Goal: Task Accomplishment & Management: Complete application form

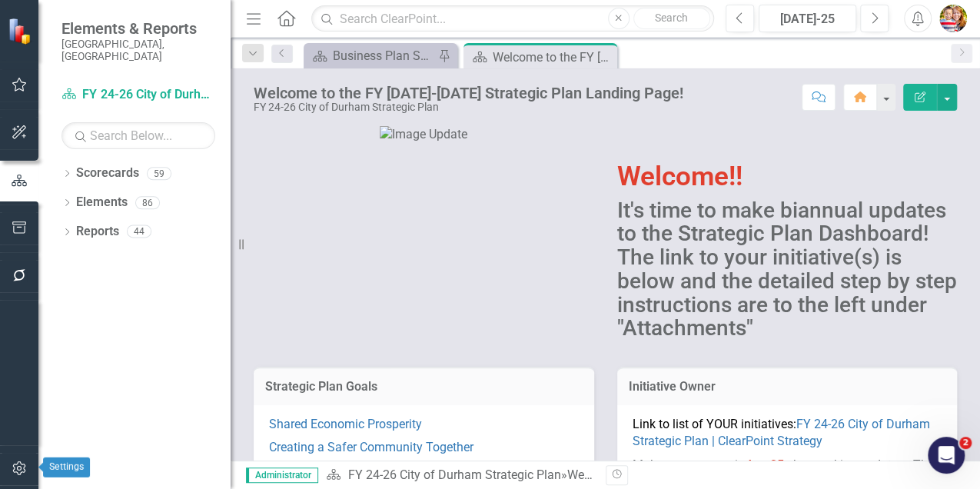
click at [19, 469] on icon "button" at bounding box center [20, 468] width 16 height 12
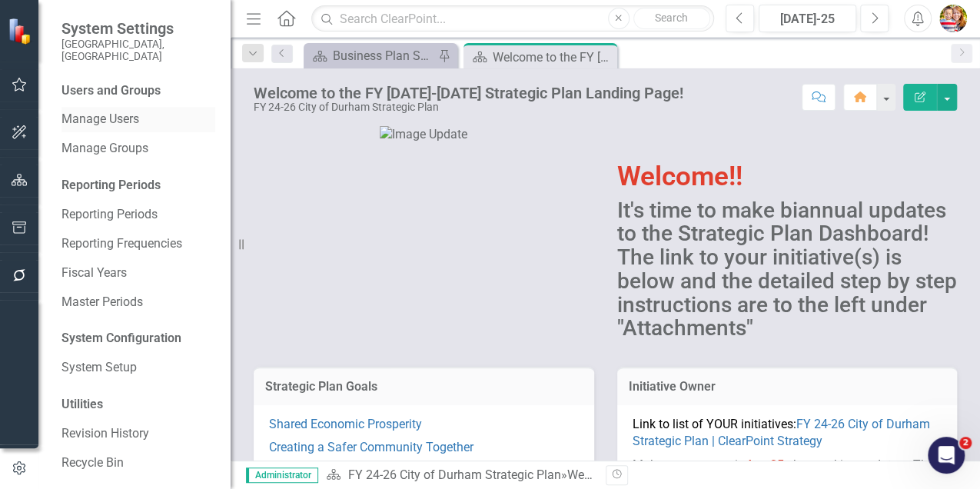
click at [88, 111] on link "Manage Users" at bounding box center [138, 120] width 154 height 18
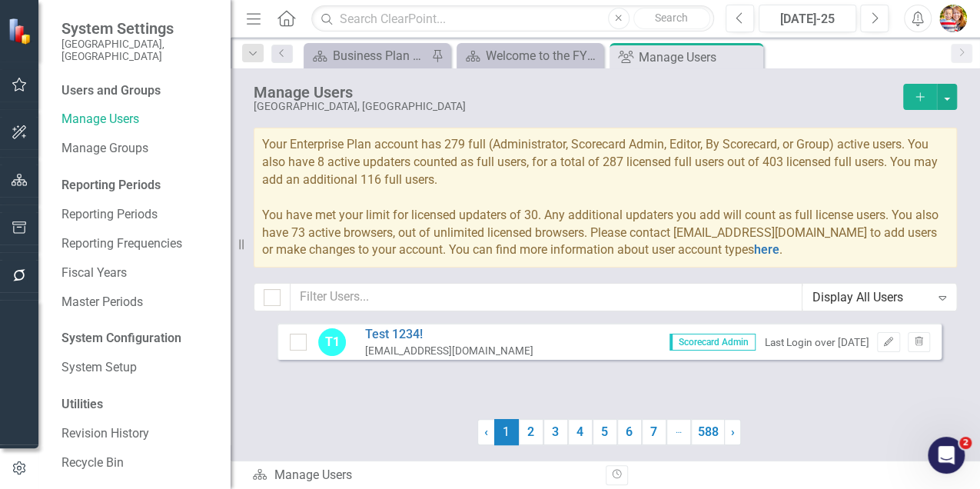
click at [923, 93] on icon "Add" at bounding box center [920, 96] width 14 height 11
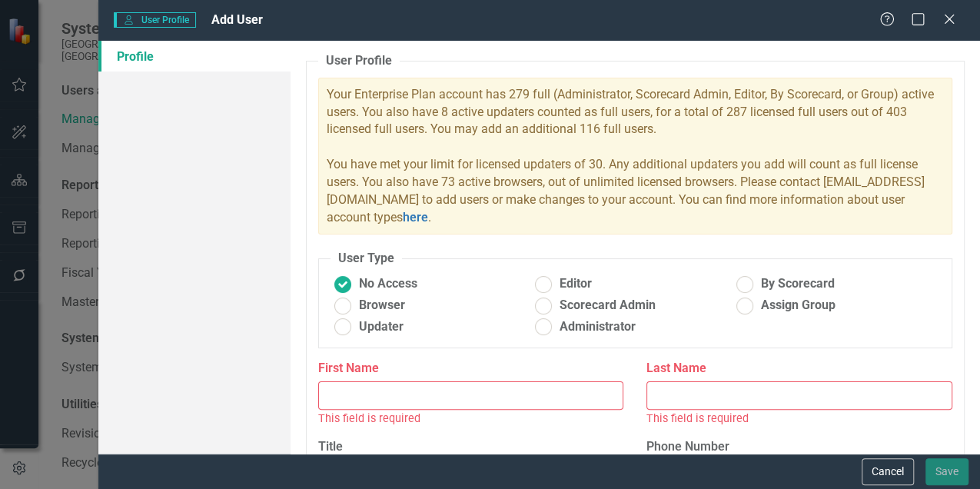
click at [374, 400] on input "First Name" at bounding box center [471, 395] width 306 height 28
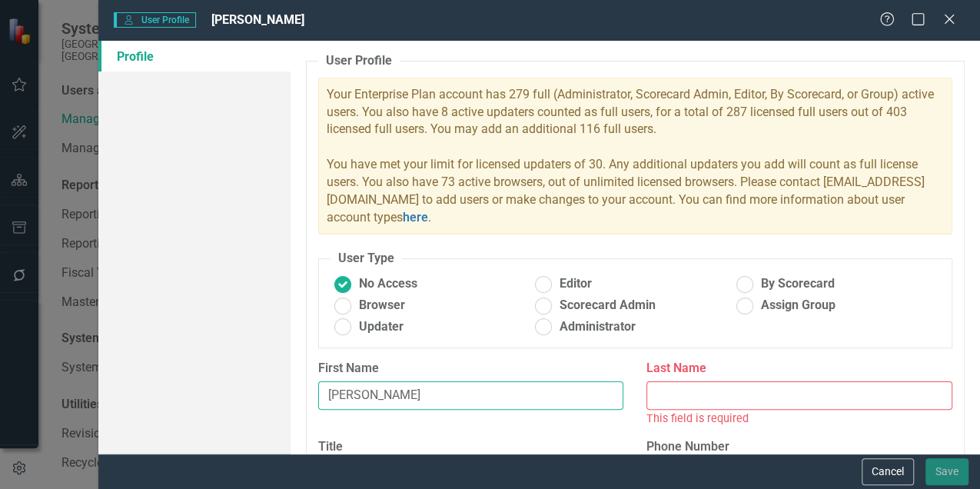
type input "[PERSON_NAME]"
drag, startPoint x: 696, startPoint y: 395, endPoint x: 707, endPoint y: 392, distance: 11.2
click at [696, 395] on input "Last Name" at bounding box center [799, 395] width 306 height 28
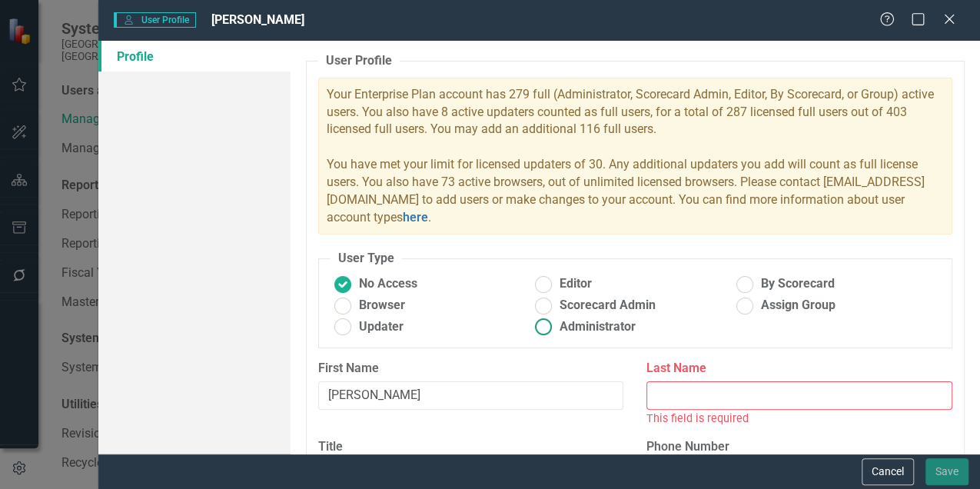
click at [535, 326] on ins at bounding box center [544, 327] width 24 height 24
click at [535, 326] on input "Administrator" at bounding box center [544, 327] width 24 height 24
radio input "true"
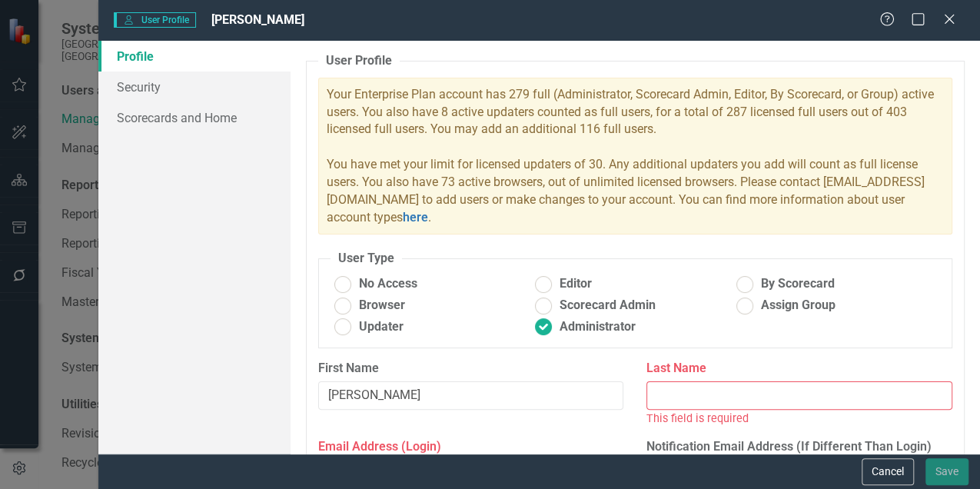
click at [683, 394] on input "Last Name" at bounding box center [799, 395] width 306 height 28
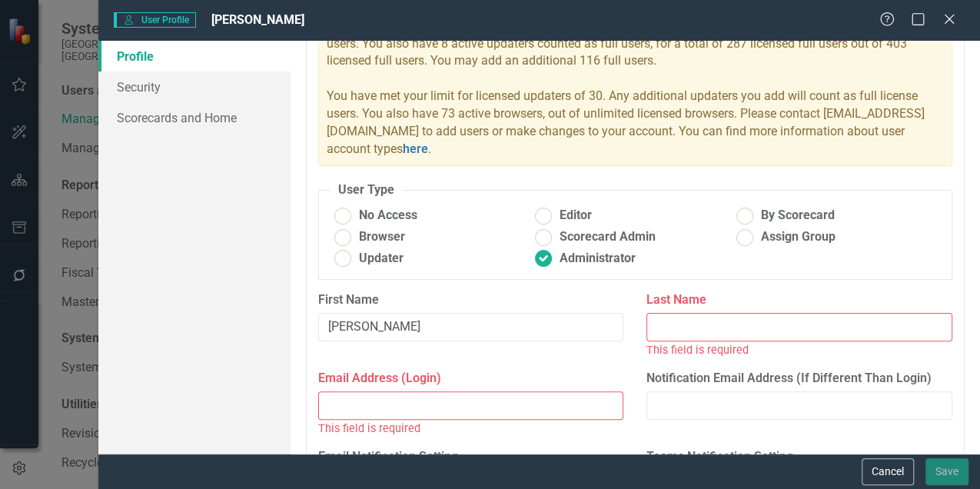
scroll to position [154, 0]
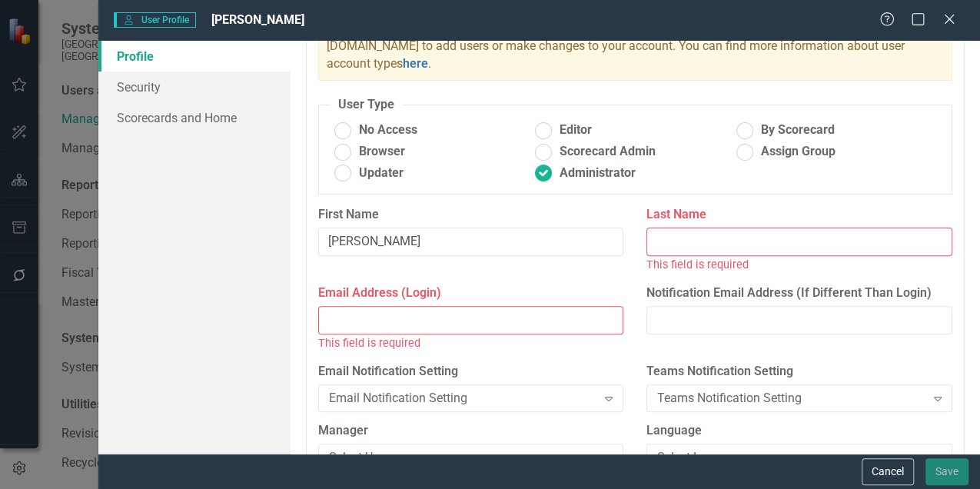
click at [364, 322] on input "Email Address (Login)" at bounding box center [471, 320] width 306 height 28
paste input "[PERSON_NAME][EMAIL_ADDRESS][DOMAIN_NAME]"
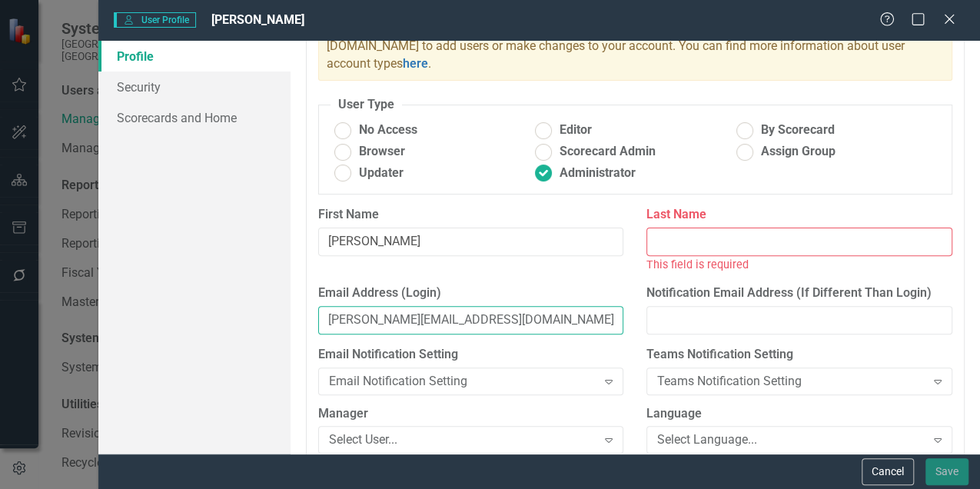
type input "[PERSON_NAME][EMAIL_ADDRESS][DOMAIN_NAME]"
click at [692, 246] on input "Last Name" at bounding box center [799, 241] width 306 height 28
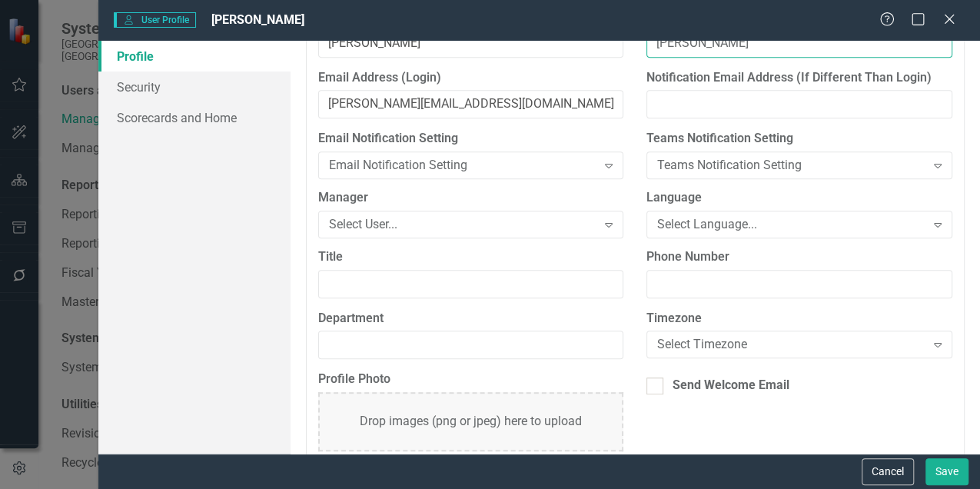
scroll to position [358, 0]
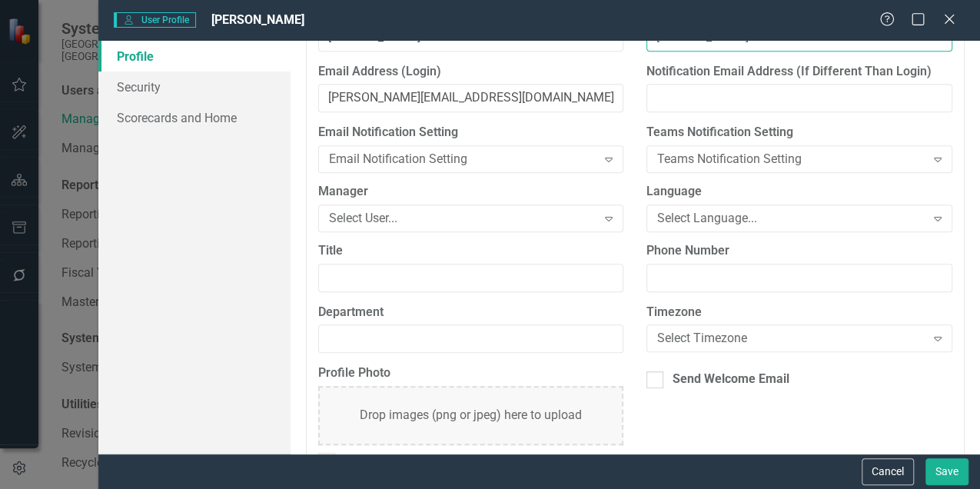
type input "[PERSON_NAME]"
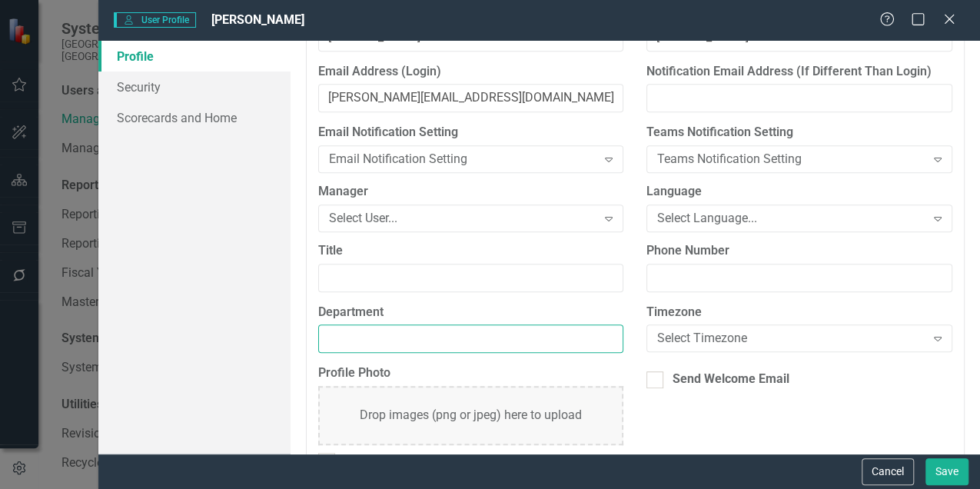
click at [338, 330] on input "Department" at bounding box center [471, 338] width 306 height 28
type input "BMS"
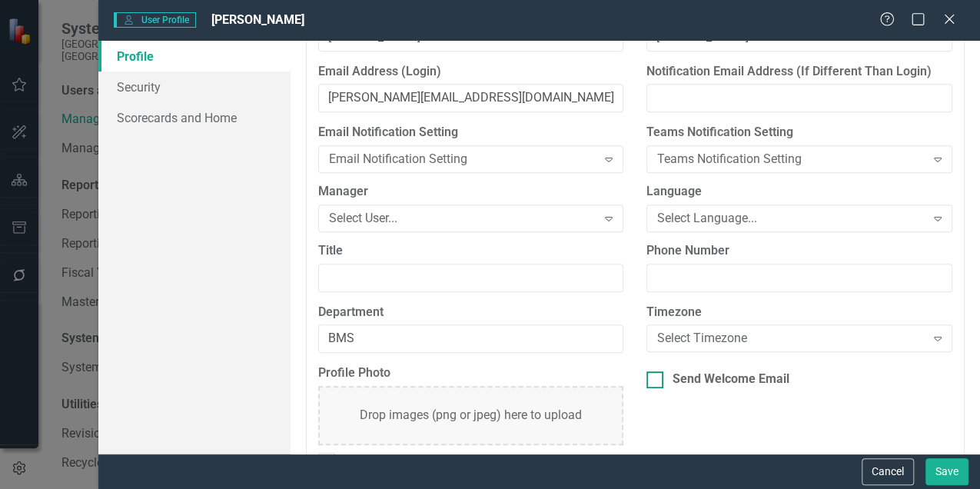
click at [650, 377] on input "Send Welcome Email" at bounding box center [651, 376] width 10 height 10
checkbox input "true"
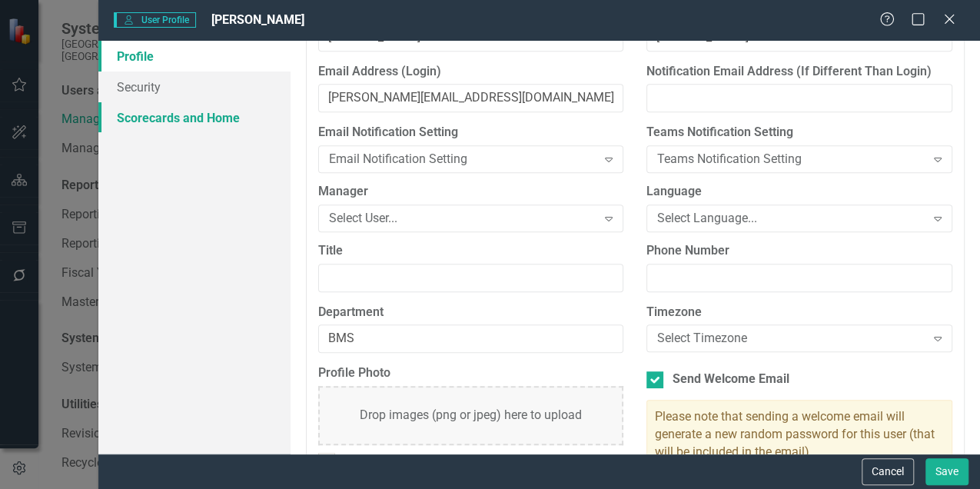
click at [153, 115] on link "Scorecards and Home" at bounding box center [194, 117] width 192 height 31
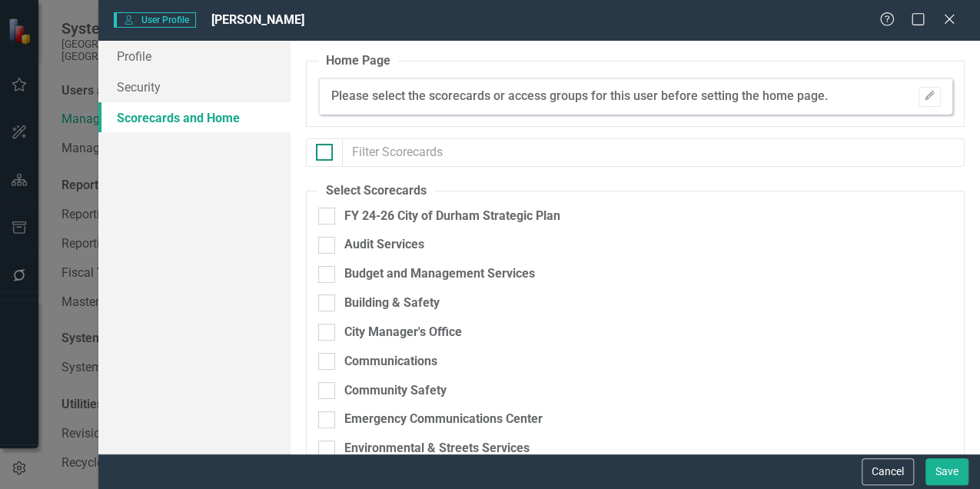
click at [324, 151] on input "checkbox" at bounding box center [321, 149] width 10 height 10
checkbox input "true"
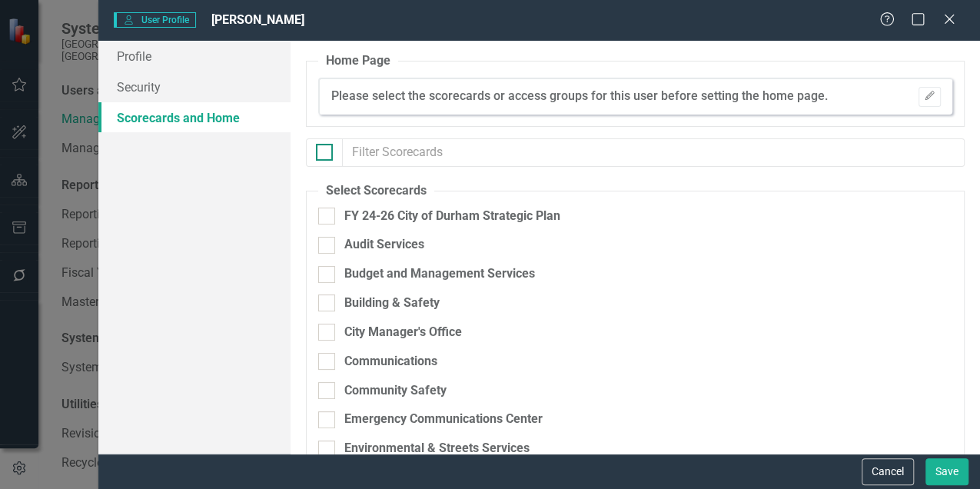
checkbox input "true"
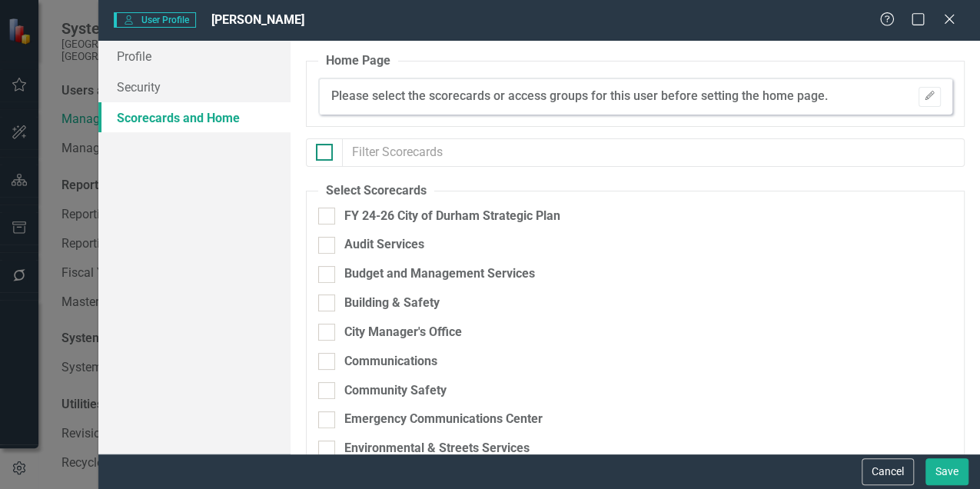
checkbox input "true"
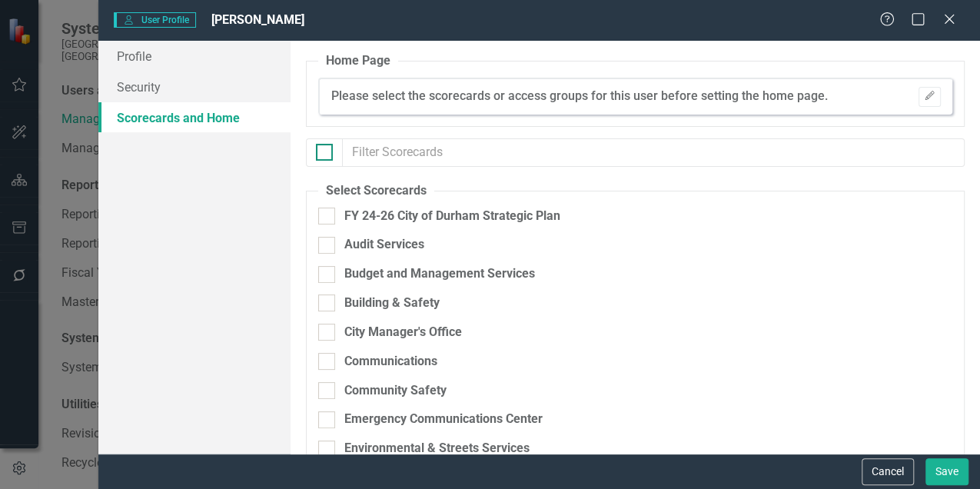
checkbox input "true"
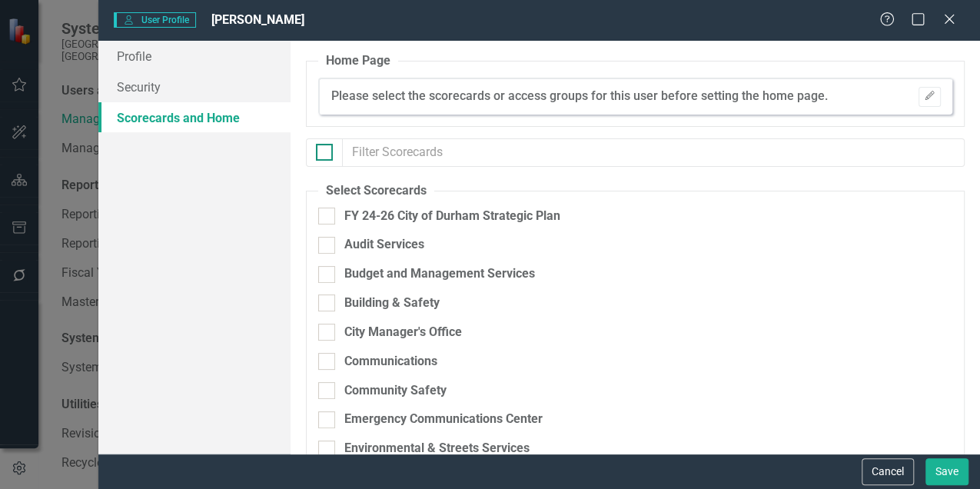
checkbox input "true"
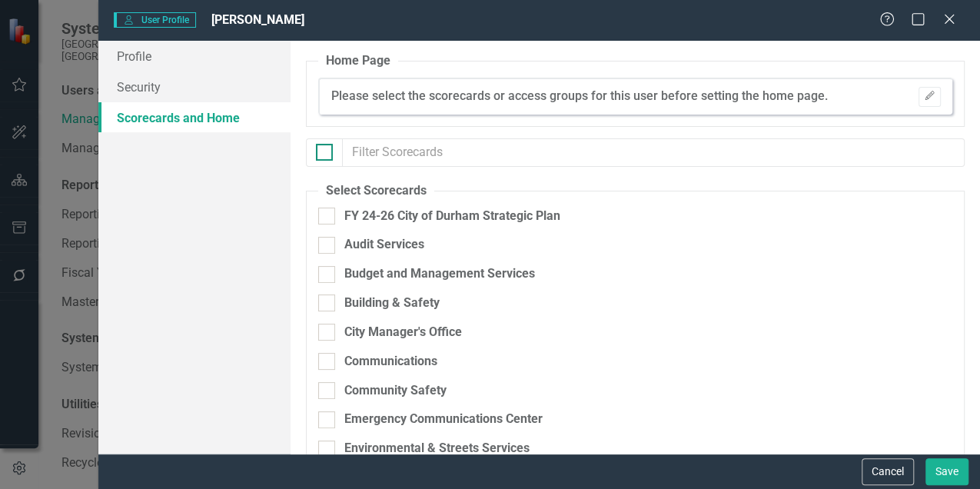
checkbox input "true"
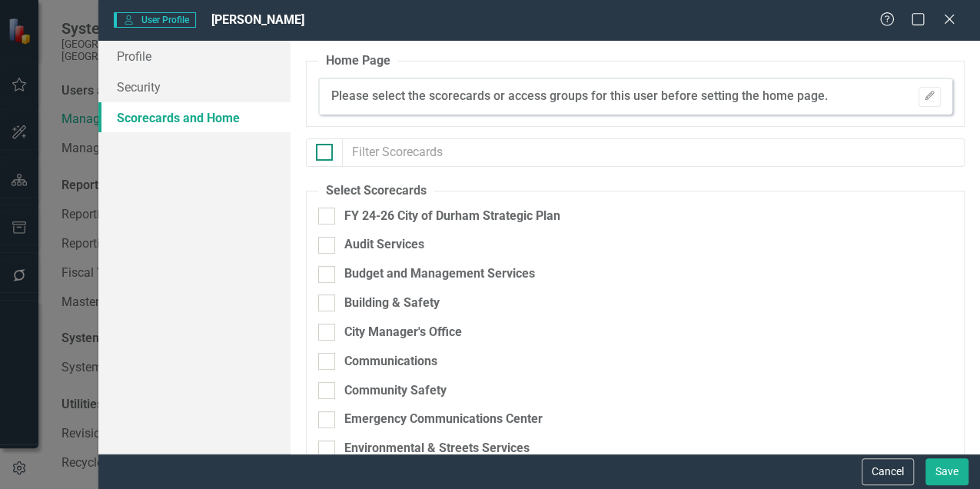
checkbox input "true"
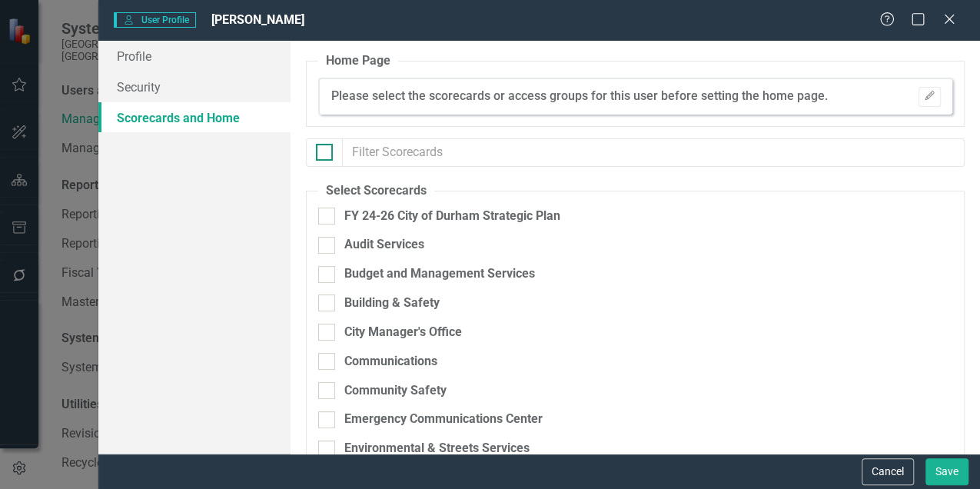
checkbox input "true"
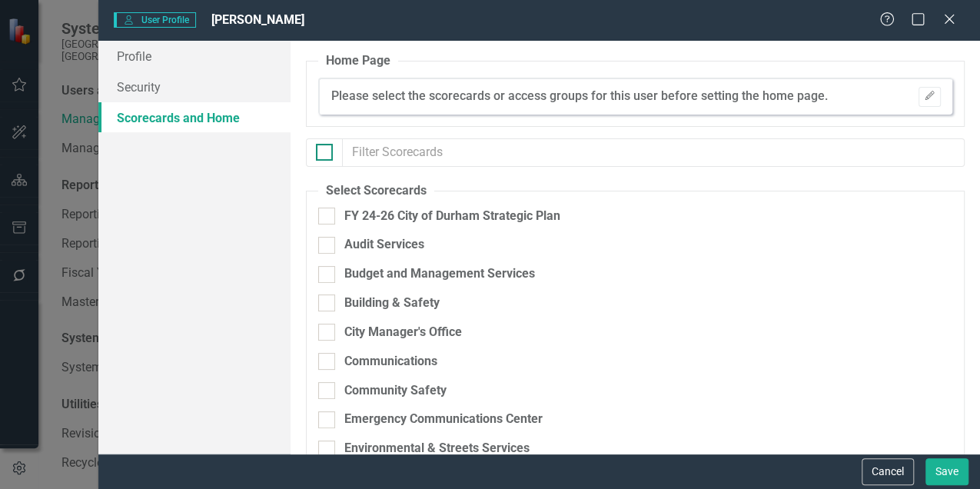
checkbox input "true"
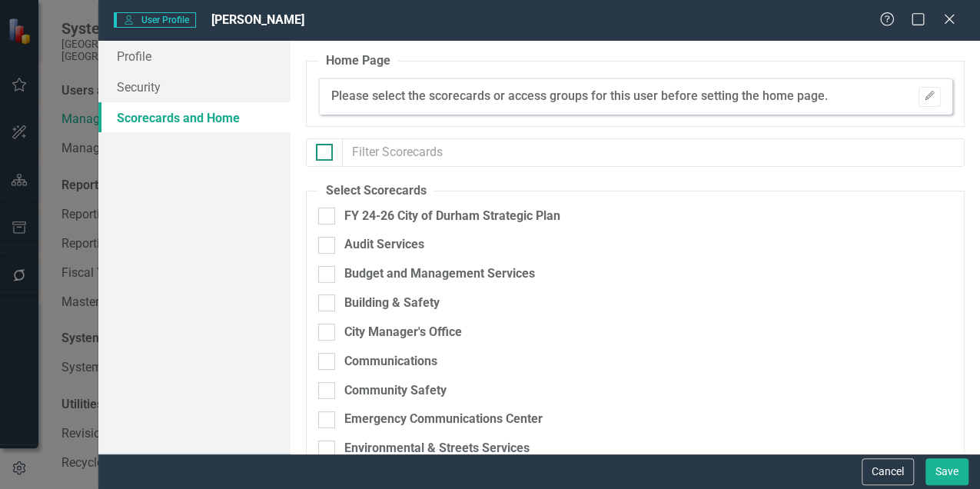
checkbox input "true"
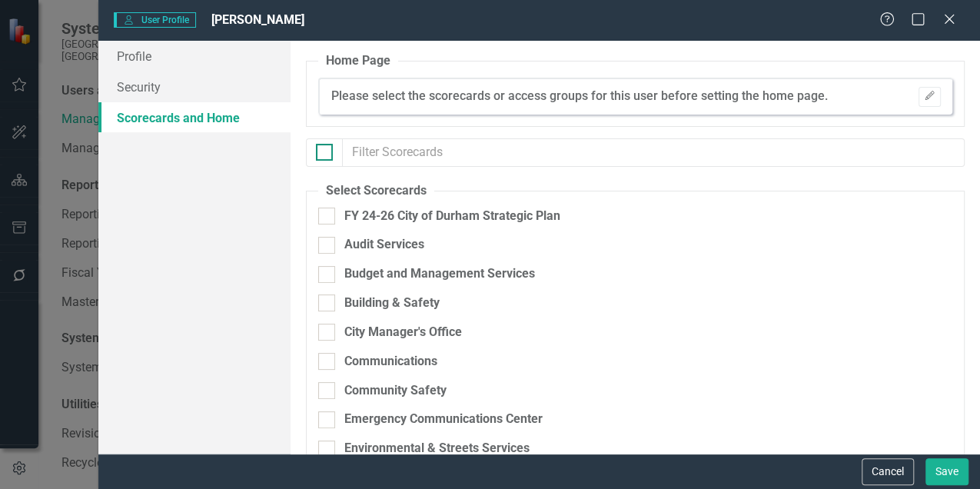
checkbox input "true"
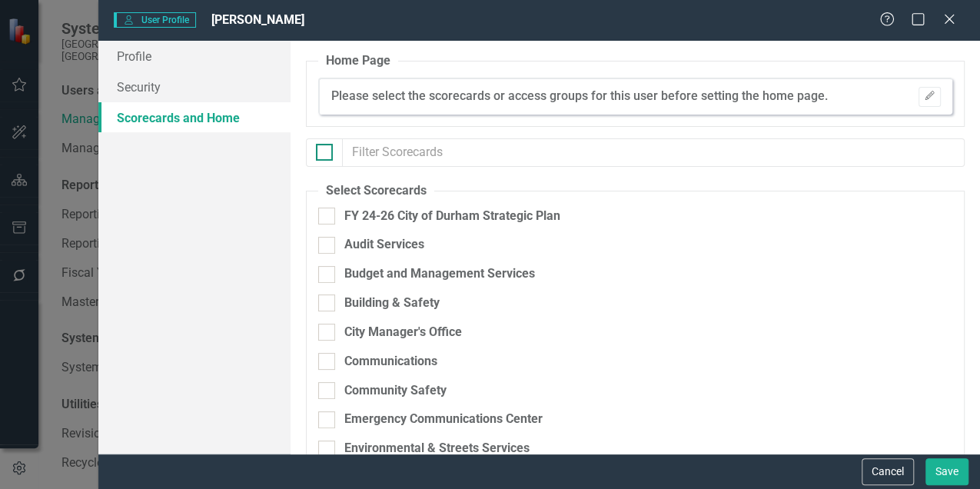
checkbox input "true"
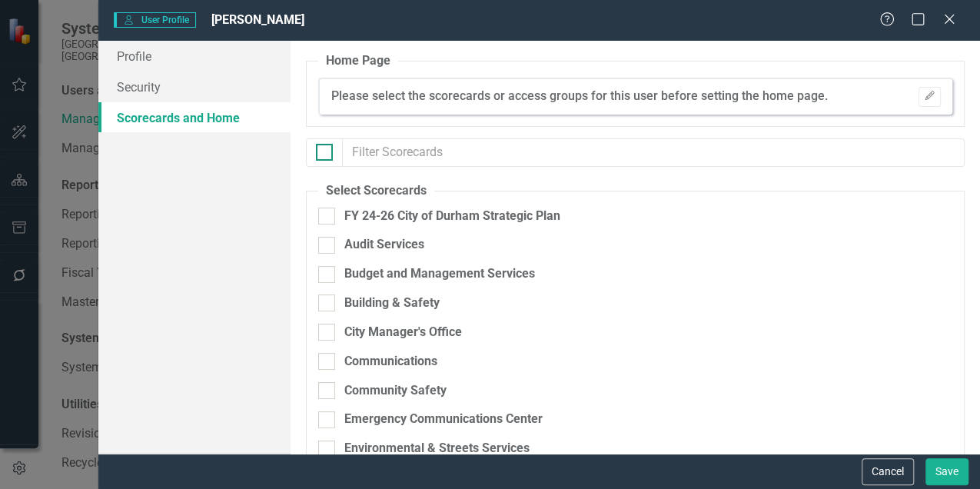
checkbox input "true"
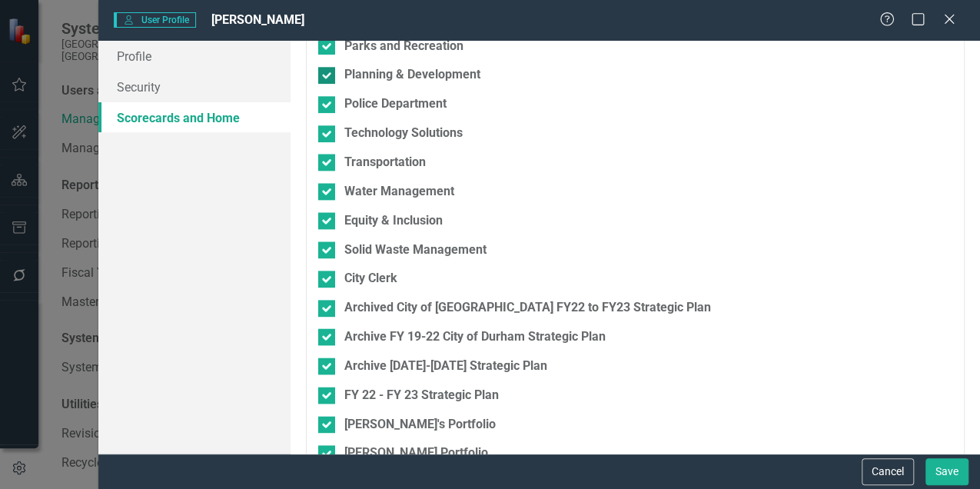
scroll to position [922, 0]
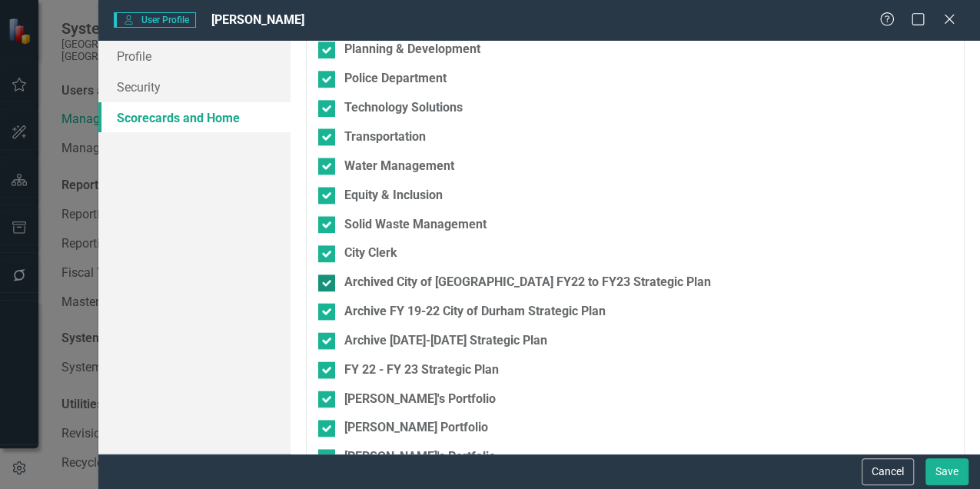
click at [323, 277] on input "Archived City of [GEOGRAPHIC_DATA] FY22 to FY23 Strategic Plan" at bounding box center [323, 279] width 10 height 10
checkbox input "false"
click at [324, 277] on input "Archived City of [GEOGRAPHIC_DATA] FY22 to FY23 Strategic Plan" at bounding box center [323, 279] width 10 height 10
checkbox input "true"
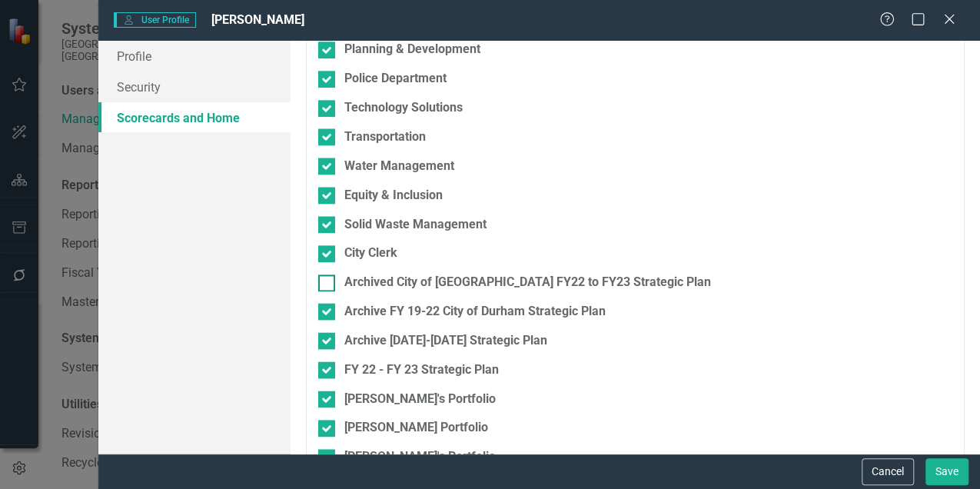
checkbox input "true"
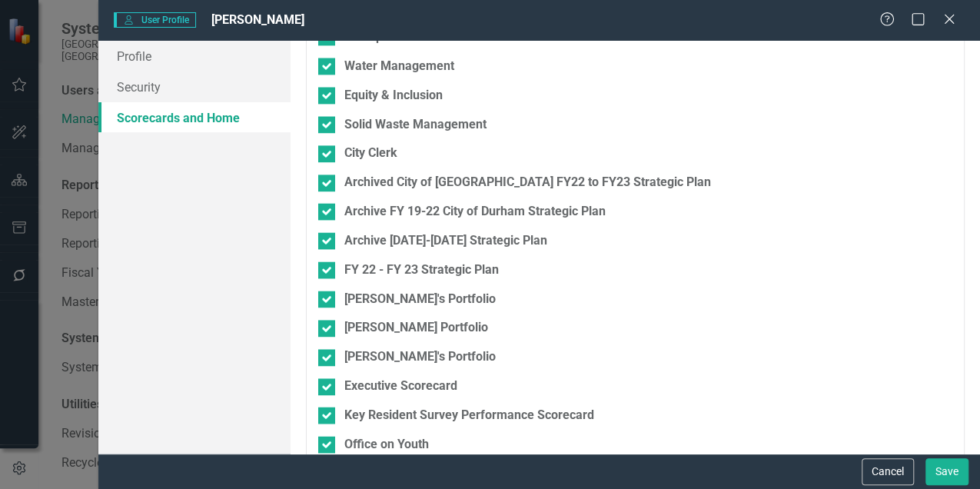
scroll to position [1076, 0]
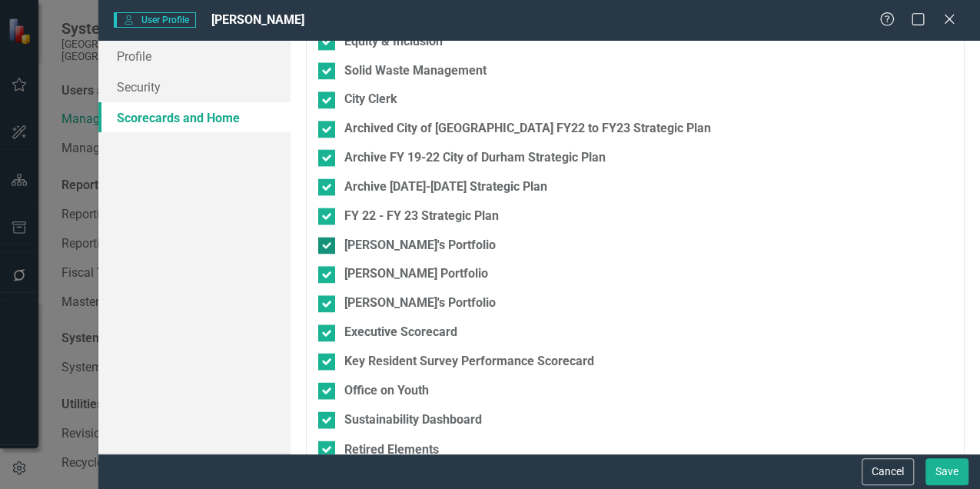
click at [330, 246] on div at bounding box center [326, 245] width 17 height 17
click at [328, 246] on input "[PERSON_NAME]'s Portfolio" at bounding box center [323, 242] width 10 height 10
checkbox input "false"
click at [332, 264] on div "[PERSON_NAME]'s Portfolio" at bounding box center [554, 251] width 473 height 29
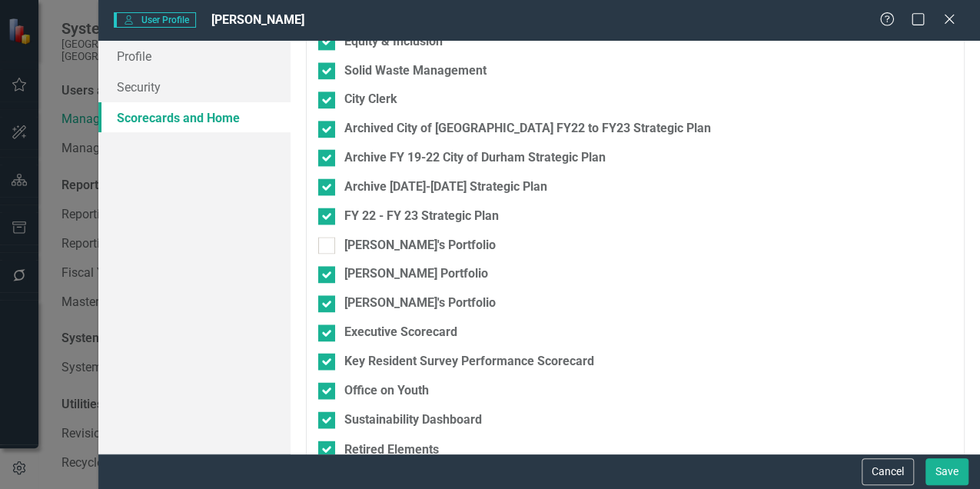
click at [326, 291] on div "[PERSON_NAME] Portfolio" at bounding box center [554, 279] width 473 height 29
drag, startPoint x: 325, startPoint y: 337, endPoint x: 325, endPoint y: 310, distance: 26.1
click at [325, 335] on div at bounding box center [326, 332] width 17 height 17
click at [325, 334] on input "Executive Scorecard" at bounding box center [323, 329] width 10 height 10
checkbox input "false"
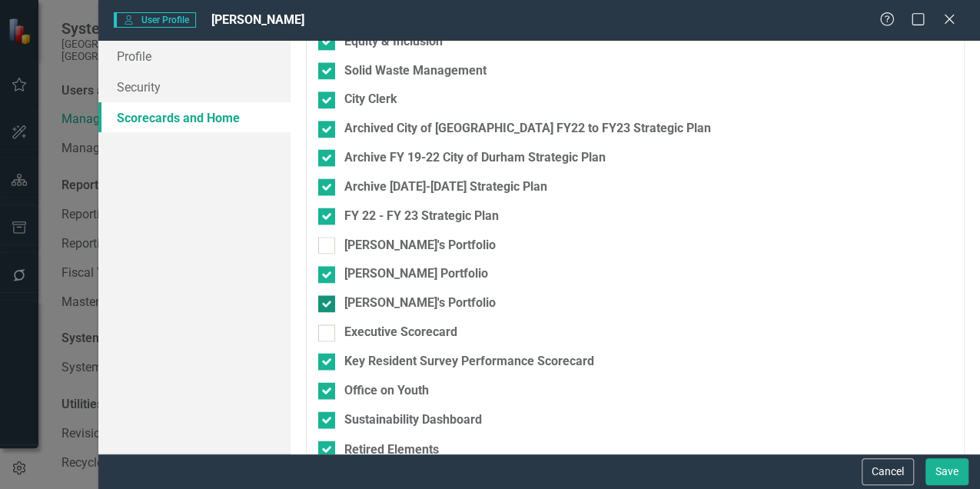
click at [324, 306] on div at bounding box center [326, 303] width 17 height 17
click at [324, 305] on input "[PERSON_NAME]'s Portfolio" at bounding box center [323, 300] width 10 height 10
checkbox input "false"
click at [326, 277] on div at bounding box center [326, 274] width 17 height 17
click at [326, 276] on input "[PERSON_NAME] Portfolio" at bounding box center [323, 271] width 10 height 10
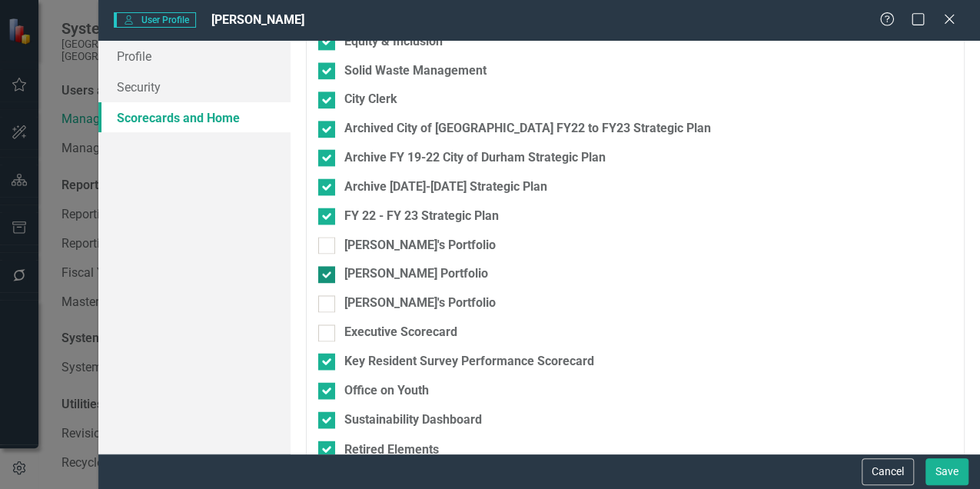
checkbox input "false"
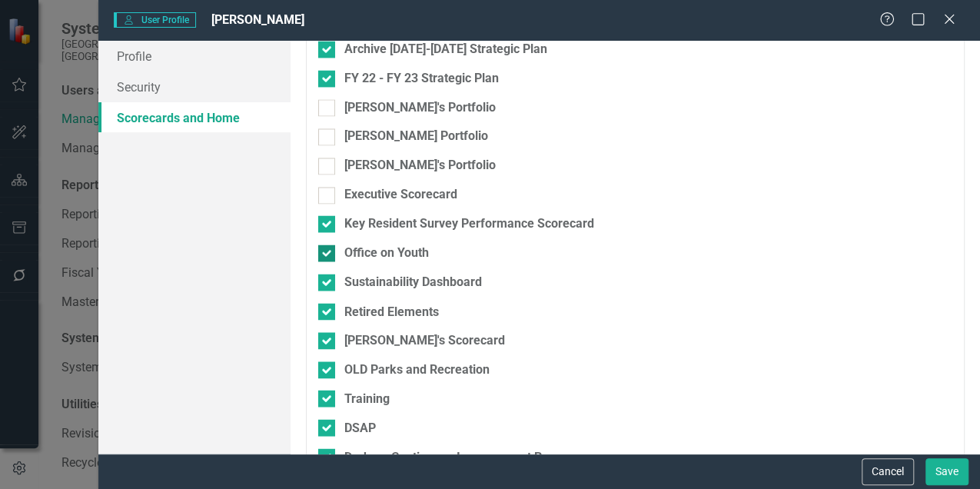
scroll to position [1230, 0]
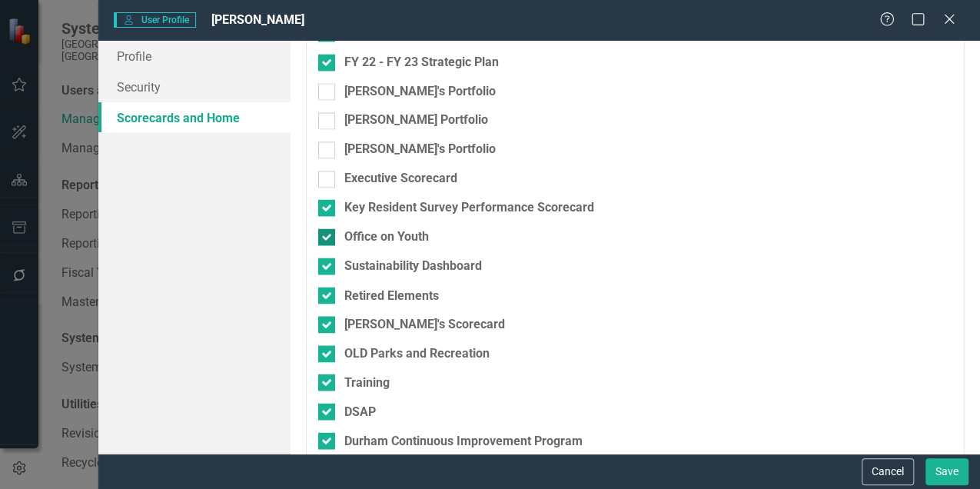
click at [324, 235] on input "Office on Youth" at bounding box center [323, 233] width 10 height 10
checkbox input "false"
click at [323, 264] on input "Sustainability Dashboard" at bounding box center [323, 262] width 10 height 10
checkbox input "false"
click at [325, 350] on input "OLD Parks and Recreation" at bounding box center [323, 350] width 10 height 10
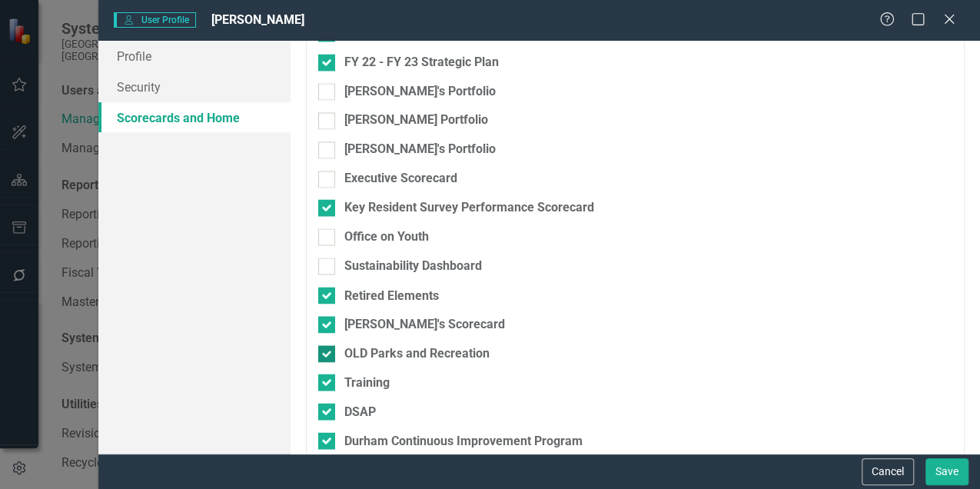
checkbox input "false"
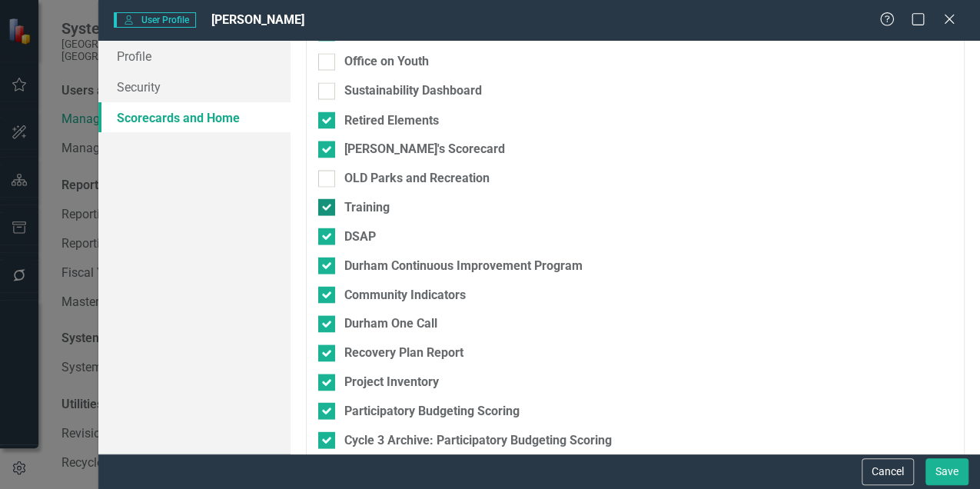
scroll to position [1434, 0]
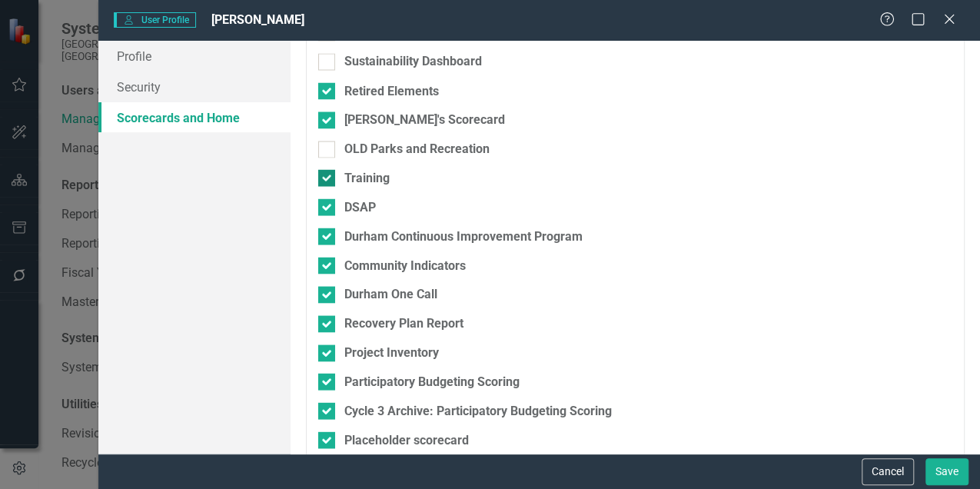
click at [327, 180] on div at bounding box center [326, 177] width 17 height 17
click at [327, 179] on input "Training" at bounding box center [323, 174] width 10 height 10
checkbox input "false"
click at [327, 204] on input "DSAP" at bounding box center [323, 203] width 10 height 10
drag, startPoint x: 327, startPoint y: 204, endPoint x: 326, endPoint y: 189, distance: 14.7
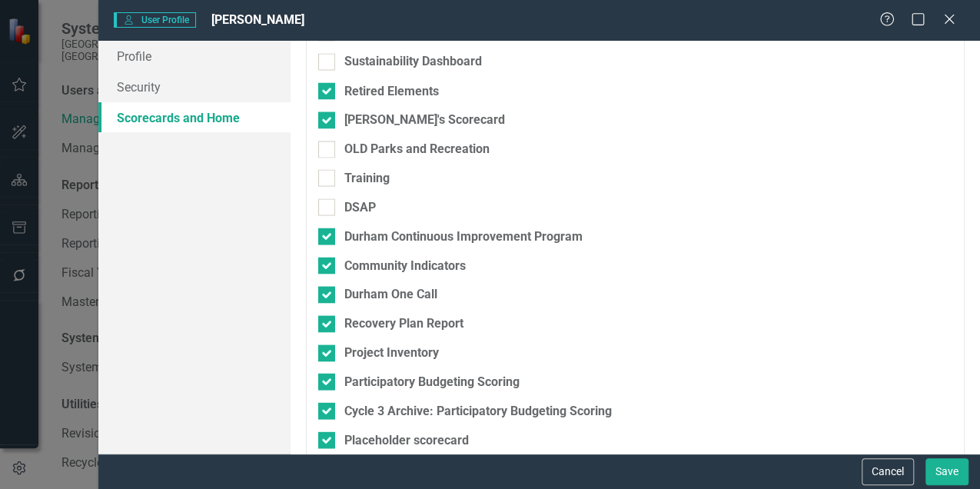
click at [327, 201] on input "DSAP" at bounding box center [323, 203] width 10 height 10
checkbox input "true"
drag, startPoint x: 327, startPoint y: 178, endPoint x: 322, endPoint y: 146, distance: 32.7
click at [327, 175] on input "Training" at bounding box center [323, 174] width 10 height 10
checkbox input "true"
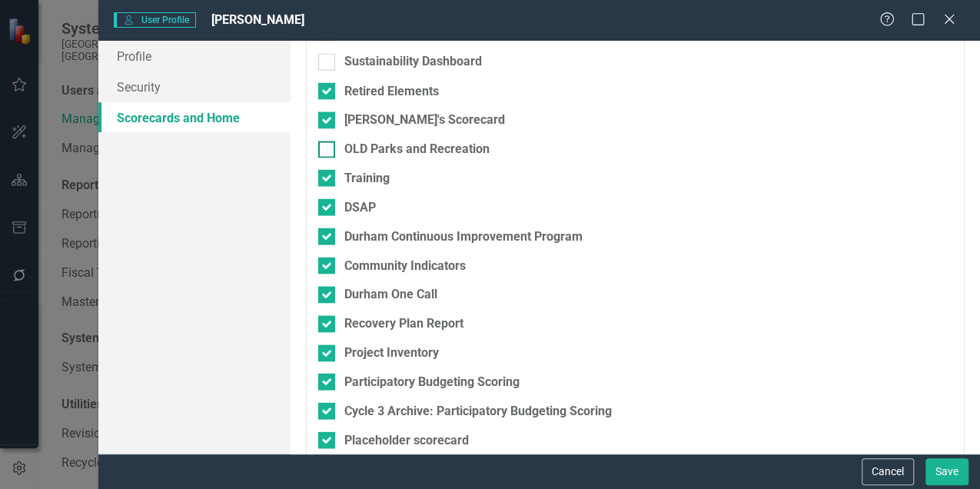
click at [322, 146] on input "OLD Parks and Recreation" at bounding box center [323, 146] width 10 height 10
checkbox input "true"
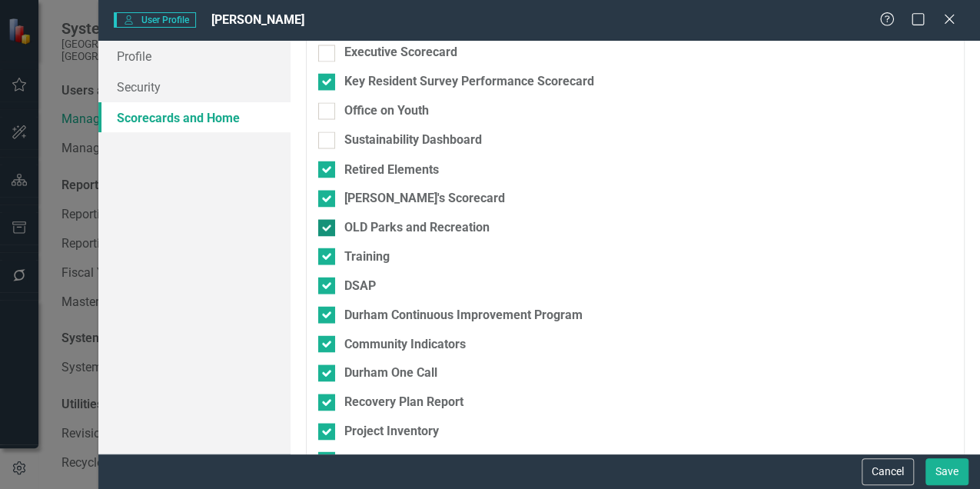
scroll to position [1230, 0]
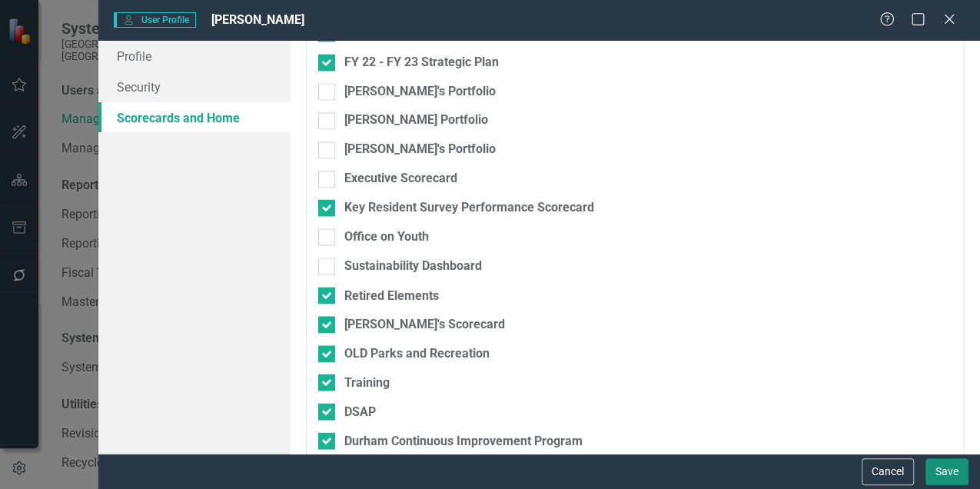
click at [941, 470] on button "Save" at bounding box center [946, 471] width 43 height 27
